Goal: Information Seeking & Learning: Learn about a topic

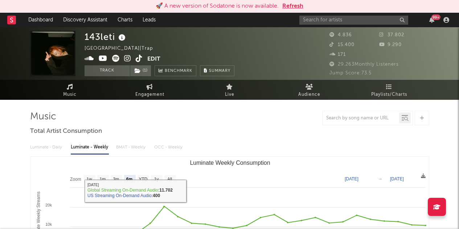
select select "6m"
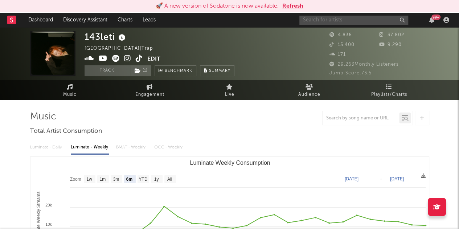
click at [312, 20] on input "text" at bounding box center [353, 20] width 109 height 9
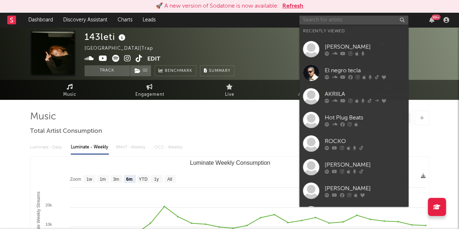
type input "e"
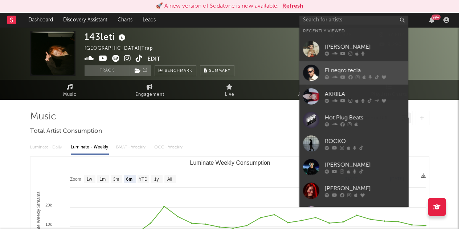
click at [383, 64] on link "El negro tecla" at bounding box center [353, 73] width 109 height 24
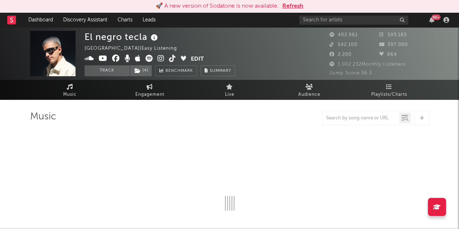
select select "6m"
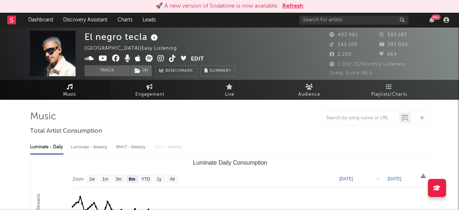
click at [72, 85] on icon at bounding box center [70, 87] width 6 height 6
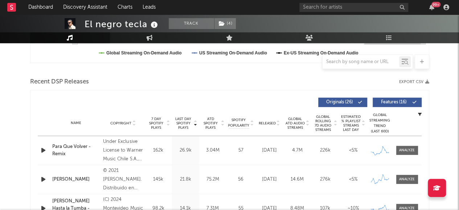
scroll to position [232, 0]
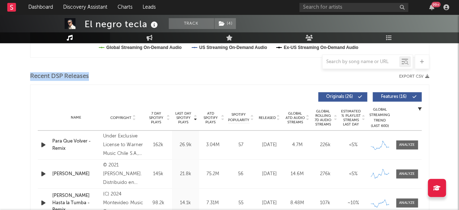
drag, startPoint x: 25, startPoint y: 75, endPoint x: 93, endPoint y: 78, distance: 68.7
click at [93, 78] on div "Recent DSP Releases Export CSV" at bounding box center [229, 76] width 399 height 12
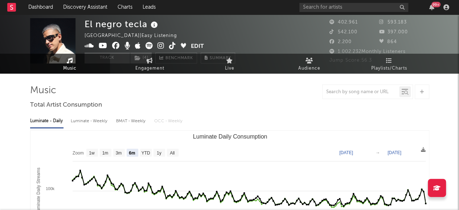
scroll to position [0, 0]
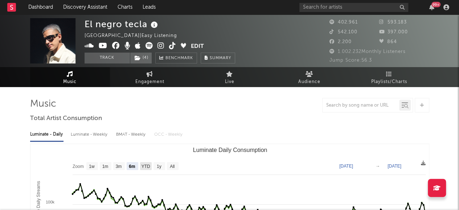
click at [147, 166] on text "YTD" at bounding box center [145, 166] width 9 height 5
select select "YTD"
type input "[DATE]"
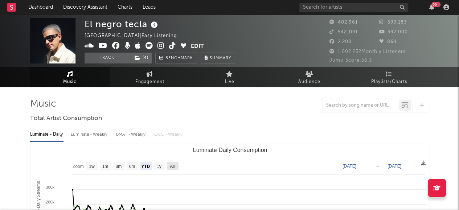
click at [175, 164] on rect "Luminate Daily Consumption" at bounding box center [173, 166] width 12 height 8
select select "All"
type input "[DATE]"
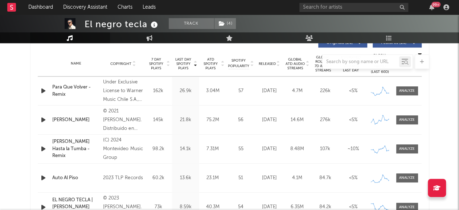
scroll to position [288, 0]
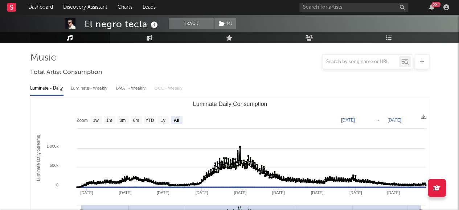
scroll to position [50, 0]
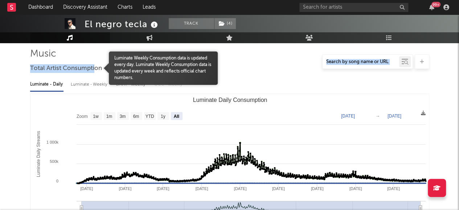
drag, startPoint x: 25, startPoint y: 54, endPoint x: 95, endPoint y: 71, distance: 72.4
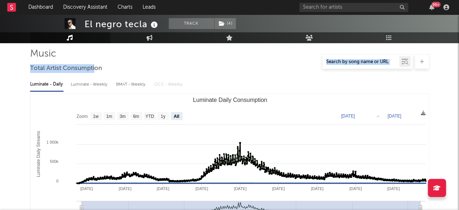
drag, startPoint x: 95, startPoint y: 71, endPoint x: 75, endPoint y: 63, distance: 21.8
click at [75, 63] on div at bounding box center [229, 61] width 399 height 15
click at [33, 63] on div at bounding box center [229, 61] width 399 height 15
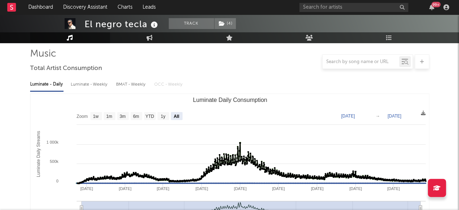
click at [94, 89] on div "Luminate - Weekly" at bounding box center [90, 84] width 38 height 12
select select "6m"
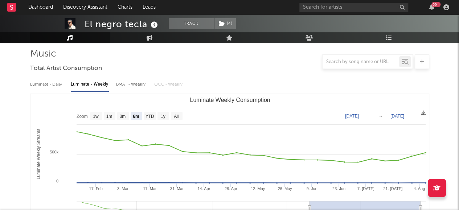
click at [128, 82] on div "BMAT - Weekly" at bounding box center [131, 84] width 31 height 12
select select "6m"
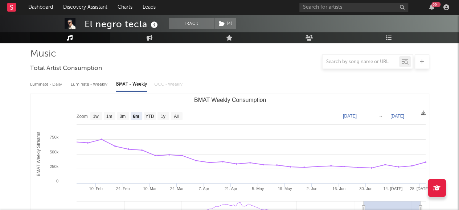
click at [83, 86] on div "Luminate - Weekly" at bounding box center [90, 84] width 38 height 12
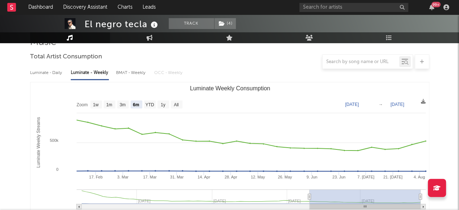
scroll to position [63, 0]
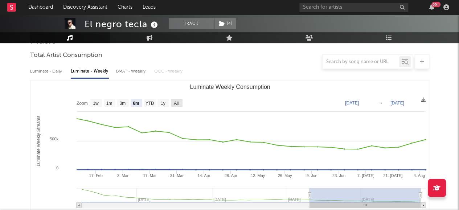
click at [180, 102] on rect "Luminate Weekly Consumption" at bounding box center [177, 103] width 12 height 8
select select "All"
type input "[DATE]"
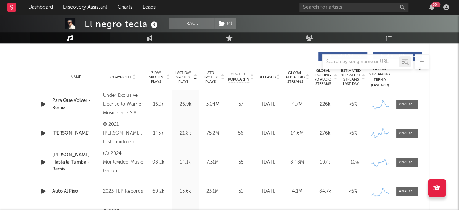
scroll to position [275, 0]
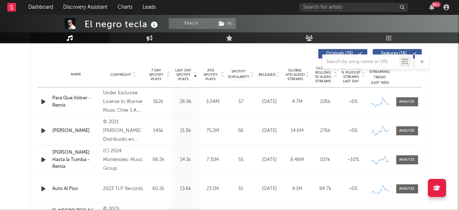
click at [298, 79] on span "Global ATD Audio Streams" at bounding box center [295, 74] width 20 height 13
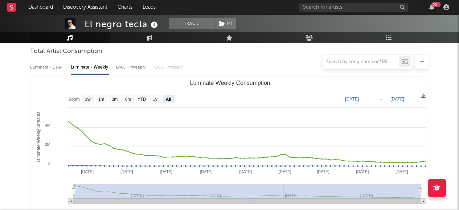
scroll to position [77, 0]
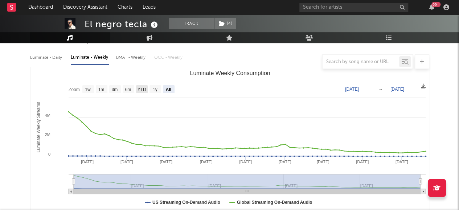
click at [142, 90] on text "YTD" at bounding box center [141, 89] width 9 height 5
select select "YTD"
type input "[DATE]"
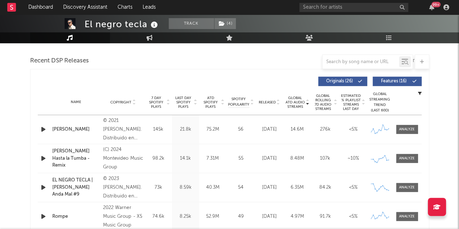
scroll to position [251, 0]
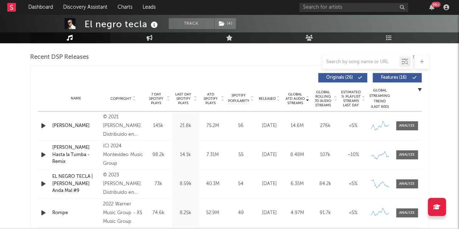
click at [399, 77] on span at bounding box center [398, 78] width 1 height 4
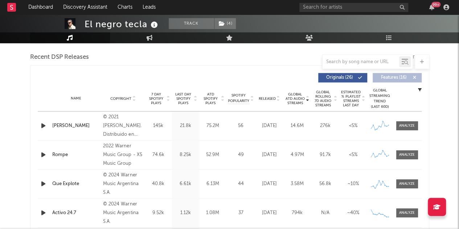
click at [399, 76] on span at bounding box center [398, 78] width 1 height 4
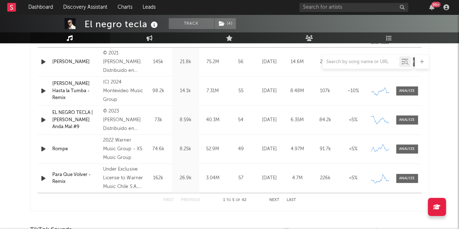
scroll to position [317, 0]
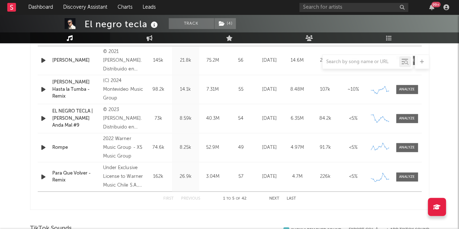
click at [278, 199] on button "Next" at bounding box center [274, 199] width 10 height 4
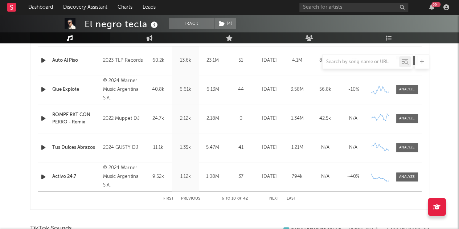
click at [278, 199] on button "Next" at bounding box center [274, 199] width 10 height 4
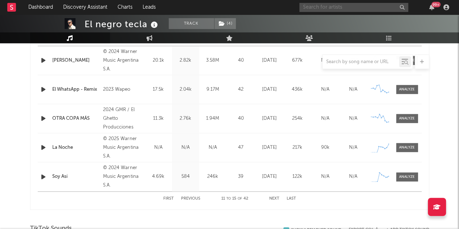
click at [337, 8] on input "text" at bounding box center [353, 7] width 109 height 9
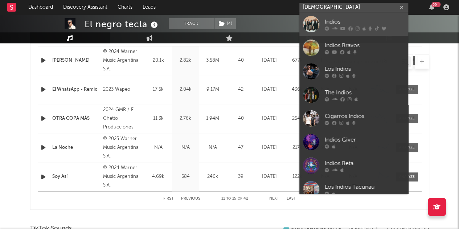
type input "[DEMOGRAPHIC_DATA]"
click at [384, 17] on link "Indios" at bounding box center [353, 24] width 109 height 24
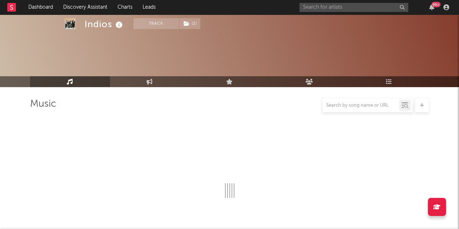
select select "6m"
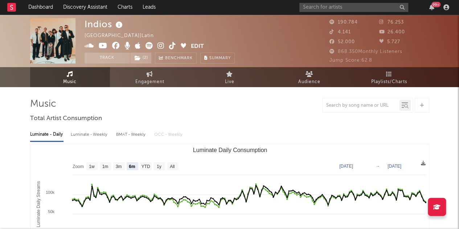
click at [172, 45] on icon at bounding box center [172, 45] width 7 height 7
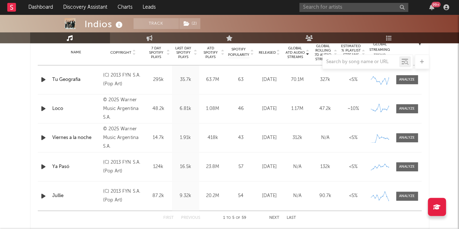
scroll to position [296, 0]
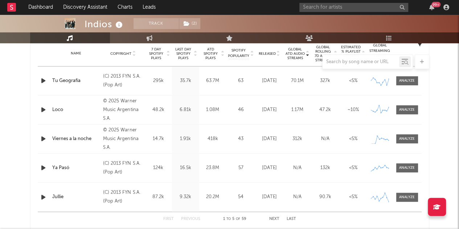
click at [307, 51] on icon at bounding box center [308, 52] width 4 height 3
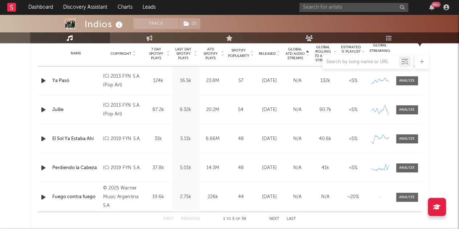
click at [308, 54] on icon at bounding box center [308, 55] width 4 height 3
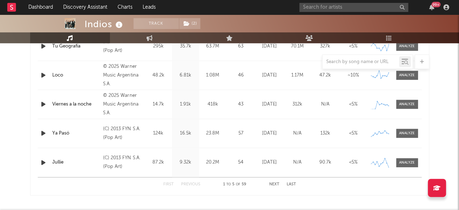
scroll to position [338, 0]
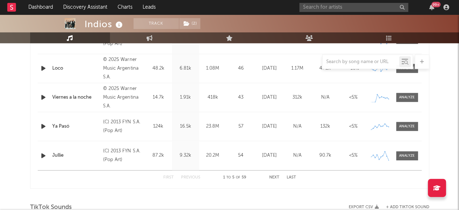
click at [242, 178] on div "1 to 5 of 59" at bounding box center [235, 178] width 40 height 9
click at [230, 178] on span "to" at bounding box center [229, 177] width 4 height 3
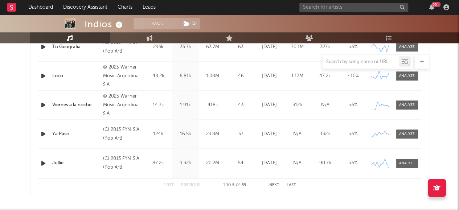
scroll to position [331, 0]
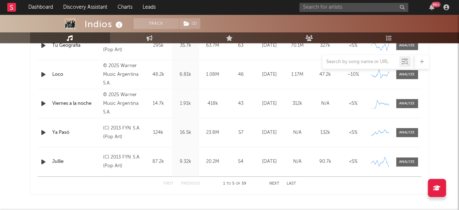
click at [276, 182] on button "Next" at bounding box center [274, 184] width 10 height 4
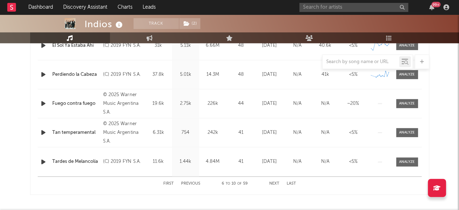
click at [276, 182] on button "Next" at bounding box center [274, 184] width 10 height 4
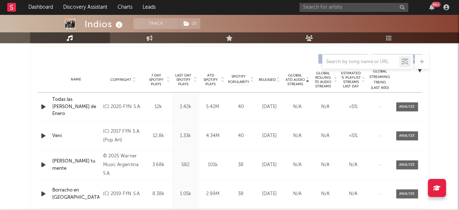
scroll to position [273, 0]
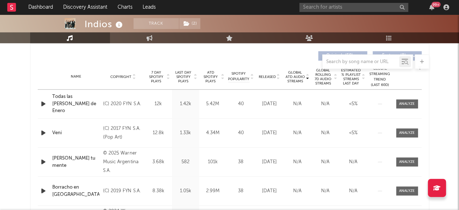
click at [222, 74] on icon at bounding box center [223, 75] width 4 height 3
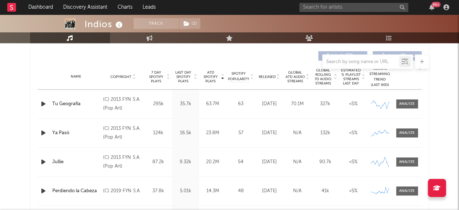
click at [223, 80] on icon at bounding box center [223, 78] width 4 height 3
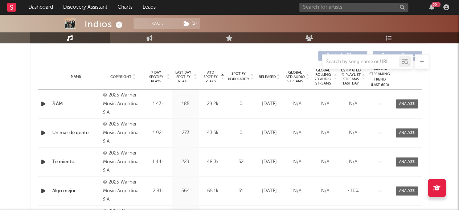
click at [224, 79] on icon at bounding box center [223, 78] width 4 height 3
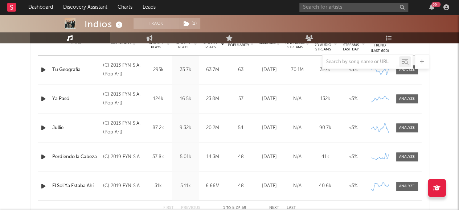
scroll to position [306, 0]
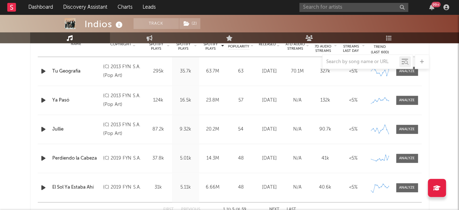
click at [217, 90] on div "Name Ya Pasó Copyright (C) 2013 FYN S.A. (Pop Art) Label Pop Art Album Names In…" at bounding box center [230, 100] width 384 height 29
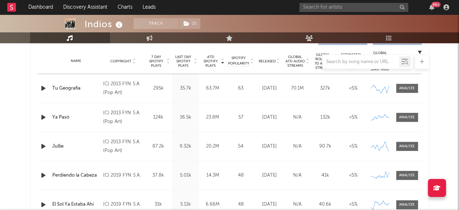
scroll to position [287, 0]
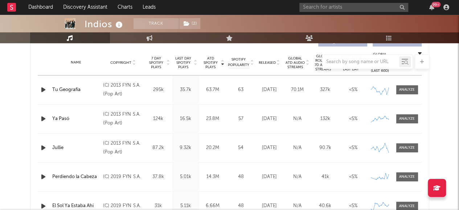
click at [208, 57] on div at bounding box center [229, 61] width 399 height 15
drag, startPoint x: 205, startPoint y: 56, endPoint x: 215, endPoint y: 68, distance: 15.7
click at [215, 68] on div at bounding box center [229, 61] width 399 height 15
click at [223, 61] on div at bounding box center [229, 61] width 399 height 15
click at [221, 62] on div at bounding box center [229, 61] width 399 height 15
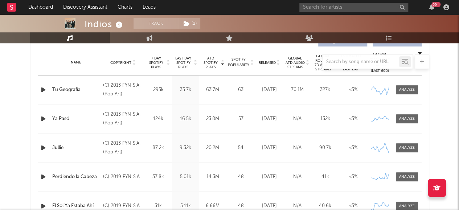
click at [223, 62] on div at bounding box center [229, 61] width 399 height 15
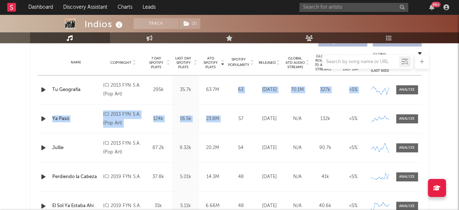
drag, startPoint x: 224, startPoint y: 89, endPoint x: 230, endPoint y: 133, distance: 44.7
click at [230, 133] on div "Name Tu Geografía Copyright (C) 2013 FYN S.A. (Pop Art) Label Pop Art Album Nam…" at bounding box center [230, 148] width 384 height 145
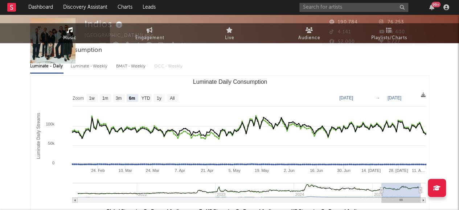
scroll to position [0, 0]
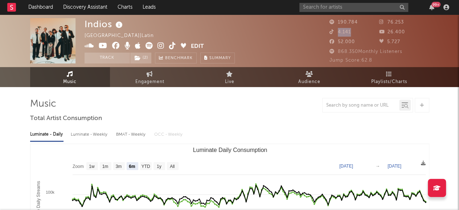
drag, startPoint x: 339, startPoint y: 32, endPoint x: 350, endPoint y: 32, distance: 11.3
click at [350, 32] on span "4.141" at bounding box center [340, 32] width 21 height 5
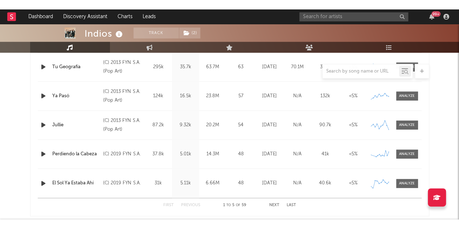
scroll to position [305, 0]
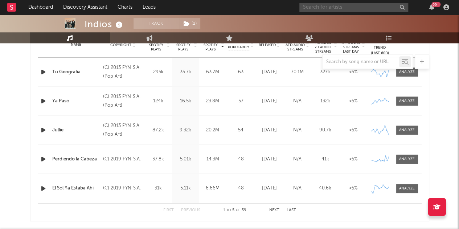
click at [343, 10] on input "text" at bounding box center [353, 7] width 109 height 9
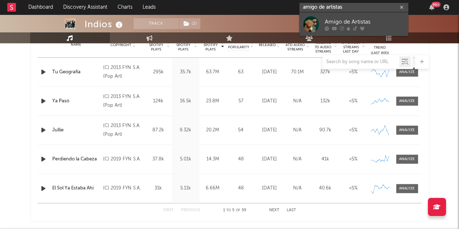
type input "amigo de artistas"
click at [382, 19] on div "Amigo de Artistas" at bounding box center [365, 21] width 80 height 9
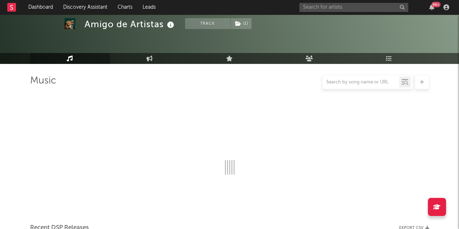
scroll to position [305, 0]
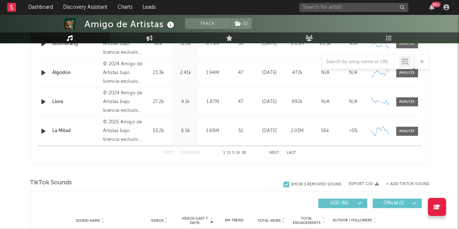
select select "6m"
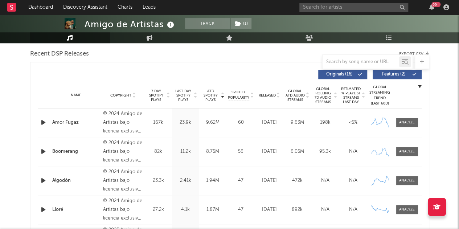
scroll to position [271, 0]
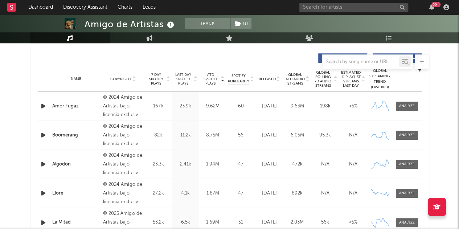
click at [222, 76] on icon at bounding box center [223, 77] width 4 height 3
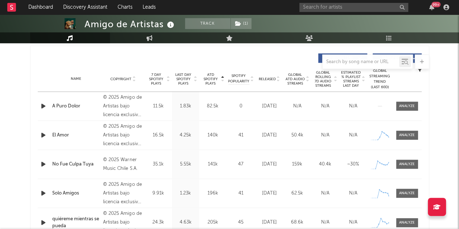
click at [224, 82] on div at bounding box center [222, 79] width 4 height 13
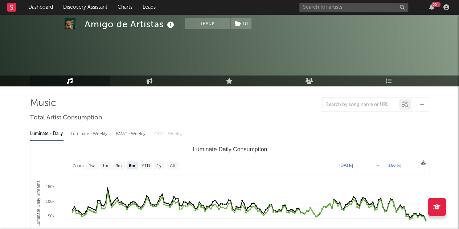
scroll to position [0, 0]
